Goal: Task Accomplishment & Management: Manage account settings

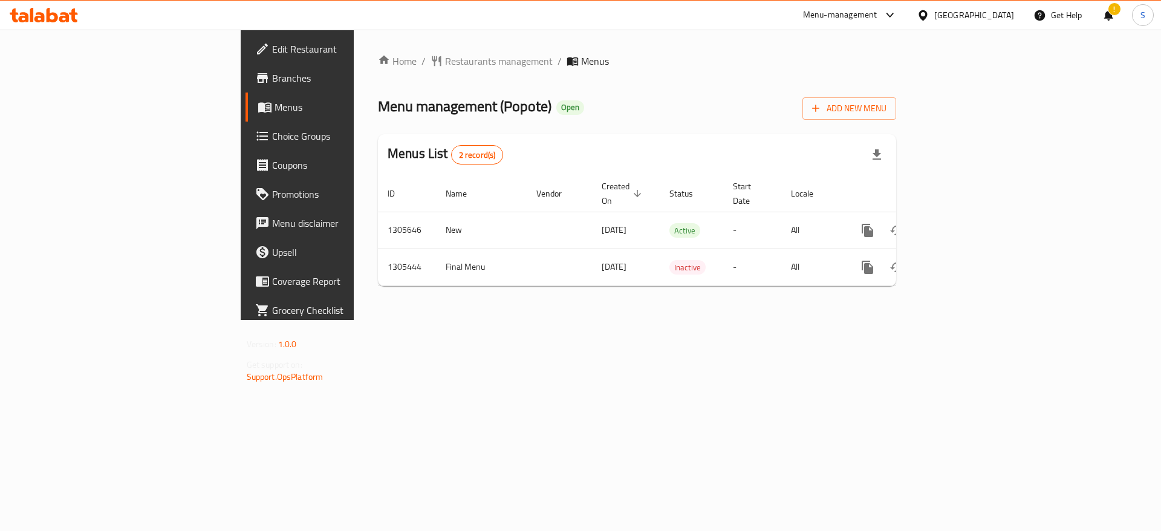
click at [493, 310] on div "Home / Restaurants management / Menus Menu management ( Popote ) Open Add New M…" at bounding box center [637, 175] width 566 height 290
click at [438, 89] on div "Home / Restaurants management / Menus Menu management ( Popote ) Open Add New M…" at bounding box center [637, 175] width 518 height 242
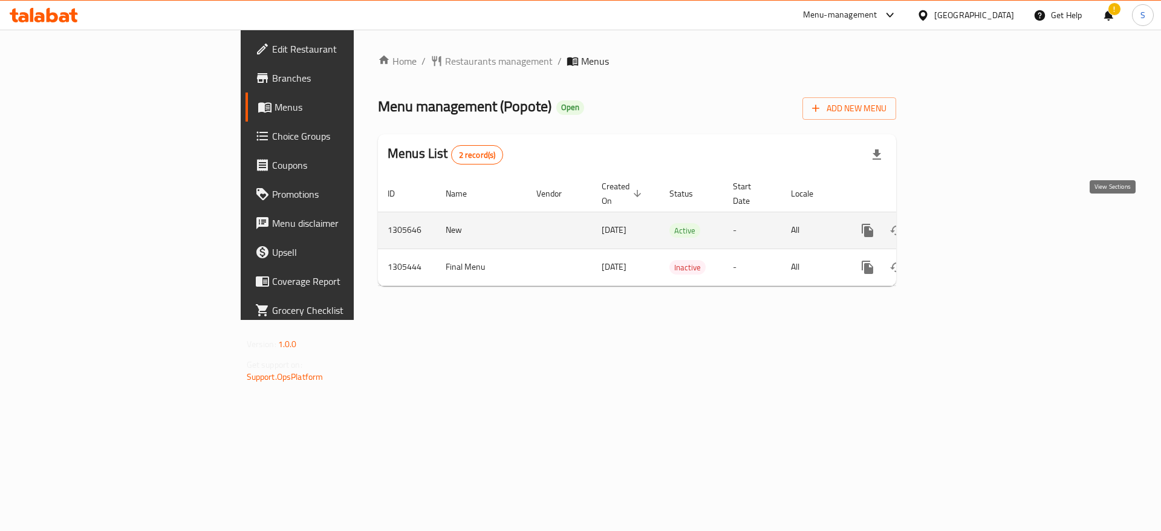
click at [962, 223] on icon "enhanced table" at bounding box center [954, 230] width 15 height 15
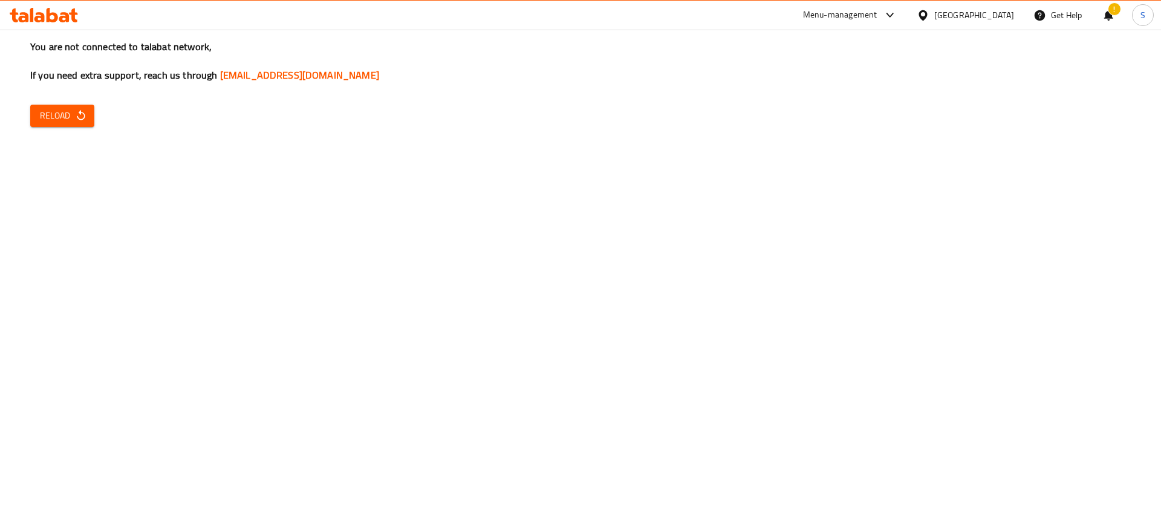
click at [83, 114] on icon "button" at bounding box center [81, 115] width 8 height 10
click at [83, 111] on icon "button" at bounding box center [81, 115] width 12 height 12
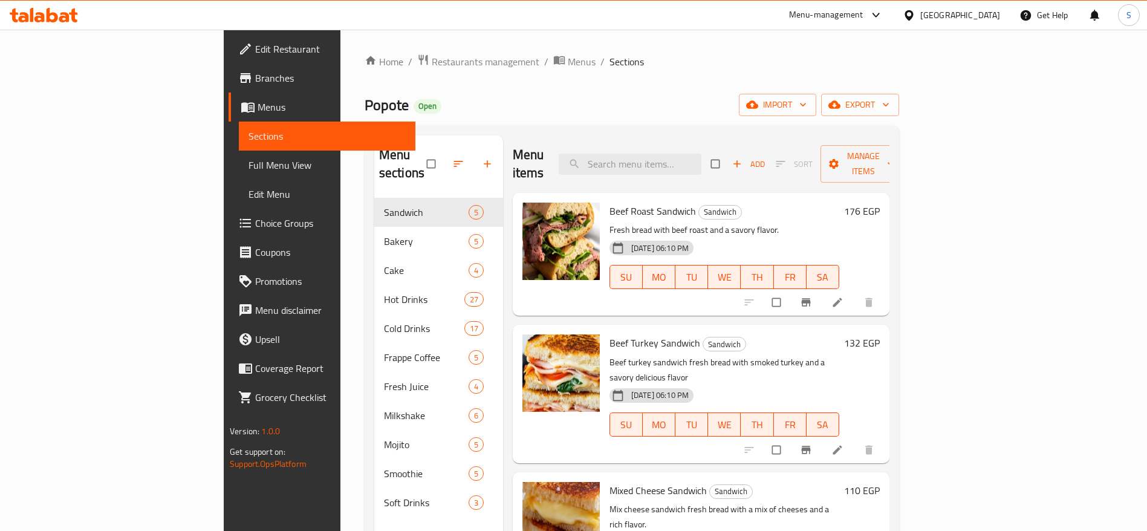
click at [601, 96] on div "Popote Open import export" at bounding box center [631, 105] width 534 height 22
click at [492, 119] on div "Home / Restaurants management / Menus / Sections Popote Open import export Menu…" at bounding box center [631, 365] width 534 height 622
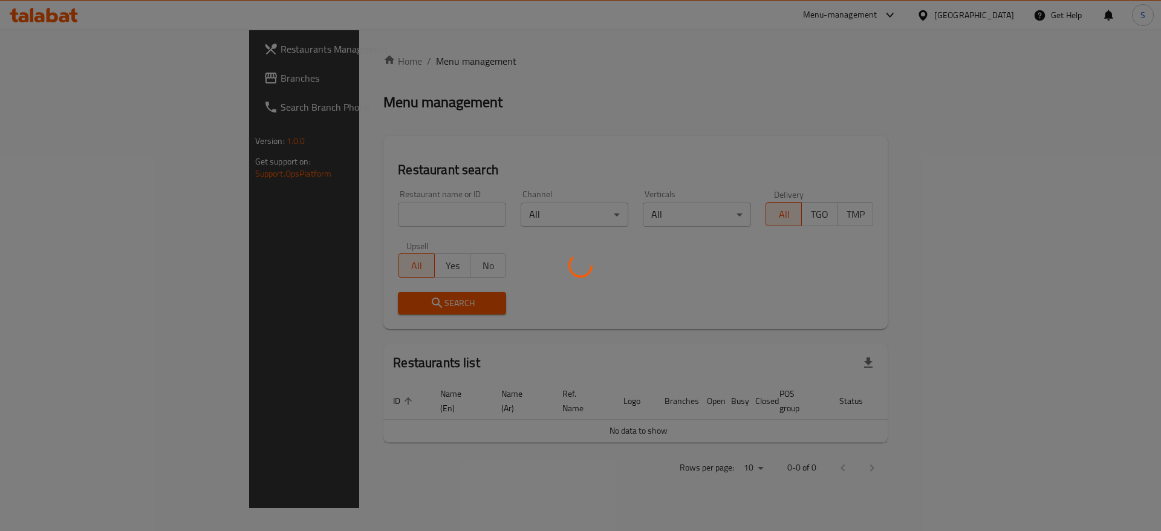
click at [365, 215] on div at bounding box center [580, 265] width 1161 height 531
click at [322, 210] on div at bounding box center [580, 265] width 1161 height 531
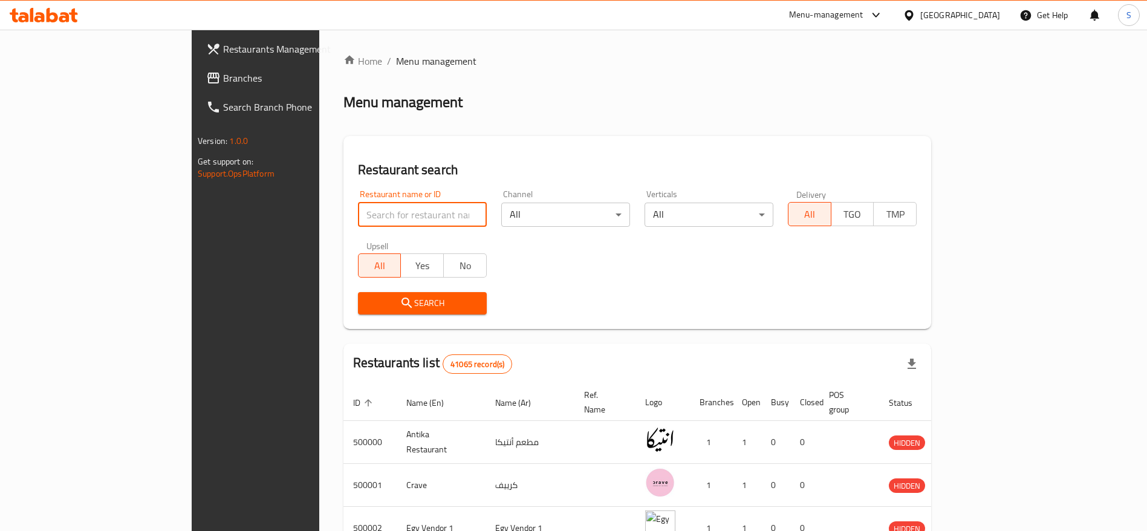
click at [358, 208] on input "search" at bounding box center [422, 214] width 129 height 24
paste input "704900"
type input "704900"
click button "Search" at bounding box center [422, 303] width 129 height 22
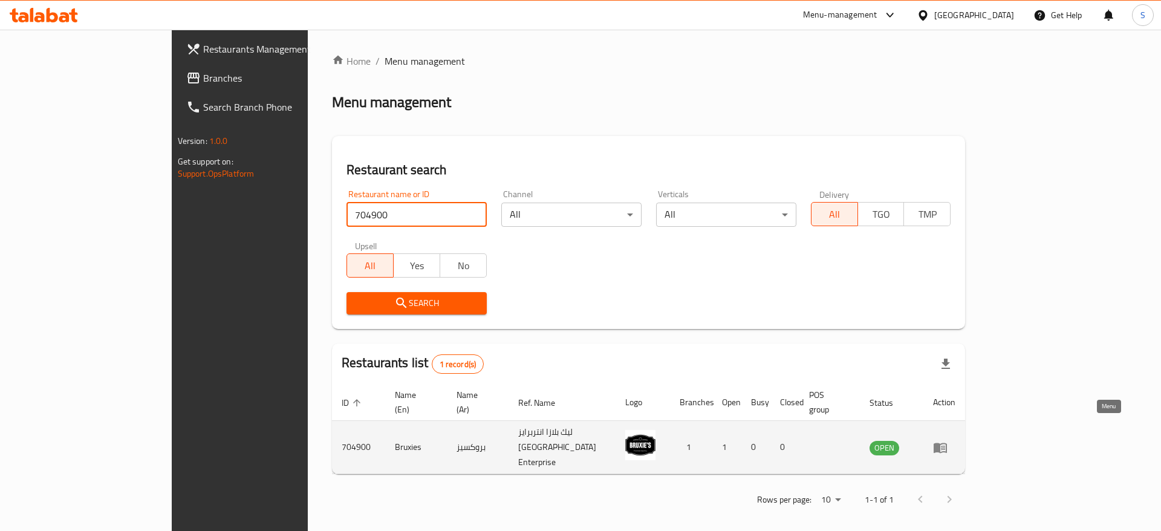
click at [947, 442] on icon "enhanced table" at bounding box center [939, 447] width 13 height 10
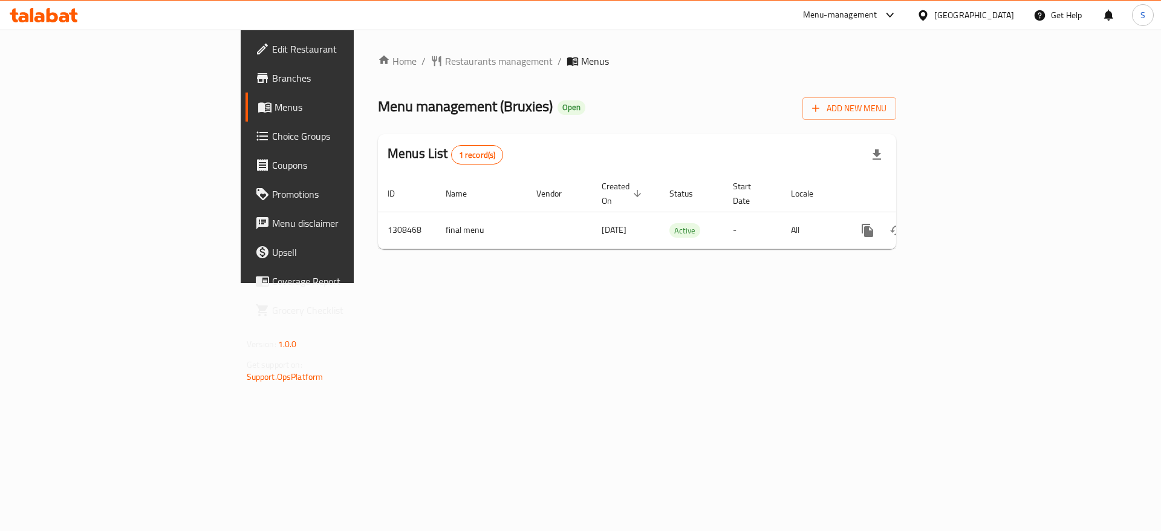
click at [272, 50] on span "Edit Restaurant" at bounding box center [348, 49] width 153 height 15
